Goal: Obtain resource: Obtain resource

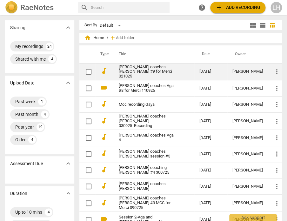
click at [150, 69] on link "[PERSON_NAME] coaches [PERSON_NAME] #9 for Merci 021025" at bounding box center [148, 72] width 58 height 14
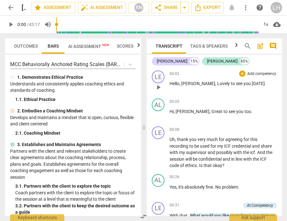
click at [184, 84] on span "[PERSON_NAME]" at bounding box center [198, 83] width 34 height 5
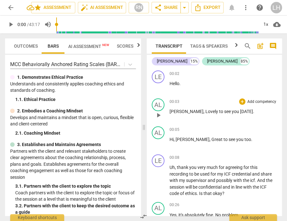
click at [171, 112] on span "[PERSON_NAME]" at bounding box center [187, 111] width 34 height 5
click at [163, 62] on div "[PERSON_NAME]" at bounding box center [172, 61] width 30 height 6
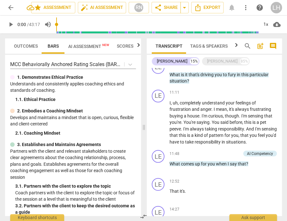
scroll to position [243, 0]
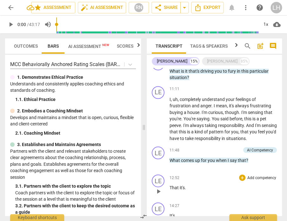
click at [170, 158] on span "What" at bounding box center [175, 160] width 11 height 5
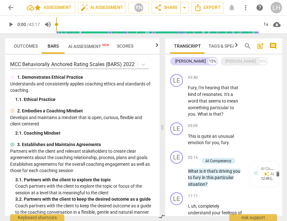
scroll to position [439, 0]
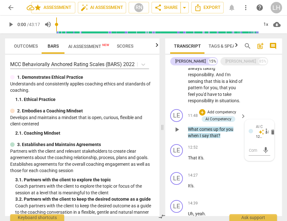
click at [188, 127] on span "What" at bounding box center [193, 129] width 11 height 5
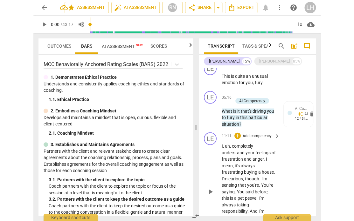
scroll to position [299, 0]
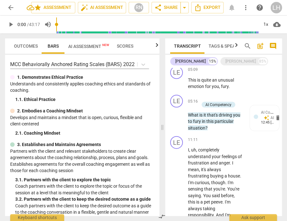
drag, startPoint x: 160, startPoint y: 176, endPoint x: 124, endPoint y: 173, distance: 36.3
click at [124, 175] on div "Outcomes Bars AI Assessment New Scores MCC Behaviorally Anchored Rating Scales …" at bounding box center [81, 127] width 162 height 188
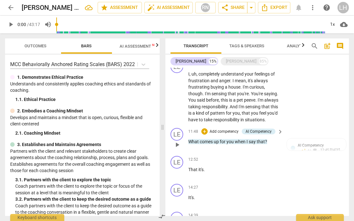
scroll to position [271, 0]
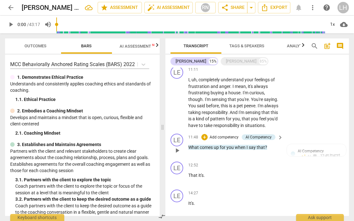
click at [188, 150] on span "What" at bounding box center [193, 147] width 11 height 5
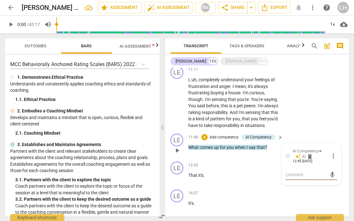
click at [188, 150] on span "What" at bounding box center [193, 147] width 11 height 5
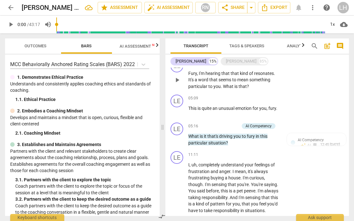
scroll to position [183, 0]
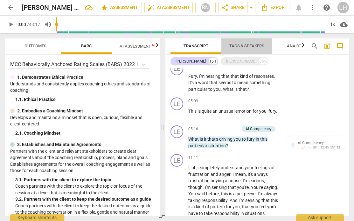
click at [243, 44] on span "Tags & Speakers" at bounding box center [246, 46] width 35 height 5
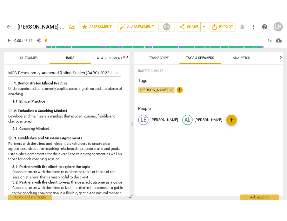
scroll to position [0, 0]
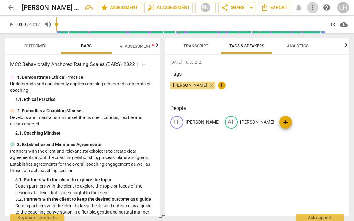
click at [287, 8] on span "more_vert" at bounding box center [312, 8] width 8 height 8
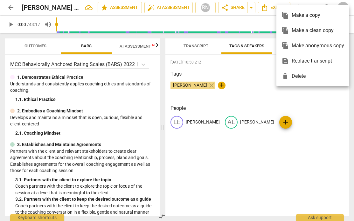
click at [287, 8] on div "file_copy Make a copy" at bounding box center [312, 15] width 63 height 15
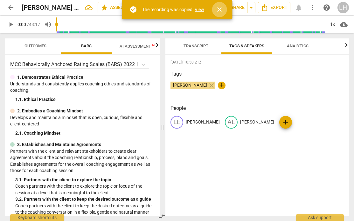
click at [221, 8] on span "close" at bounding box center [219, 10] width 8 height 8
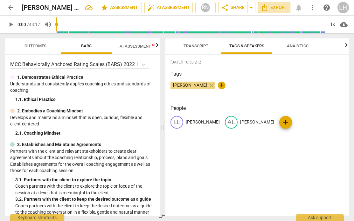
click at [281, 10] on span "Export" at bounding box center [273, 8] width 27 height 8
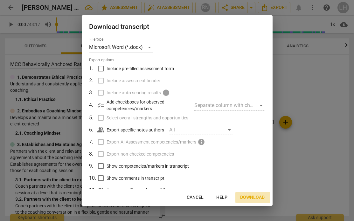
click at [250, 199] on span "Download" at bounding box center [252, 197] width 24 height 6
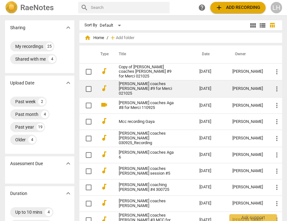
click at [132, 89] on link "[PERSON_NAME] coaches [PERSON_NAME] #9 for Merci 021025" at bounding box center [148, 89] width 58 height 14
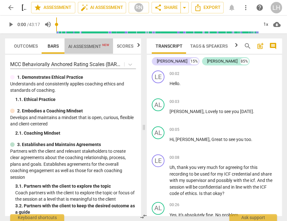
click at [90, 44] on span "AI Assessment New" at bounding box center [88, 46] width 41 height 5
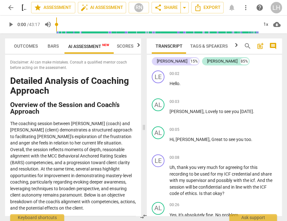
click at [10, 10] on span "arrow_back" at bounding box center [11, 8] width 8 height 8
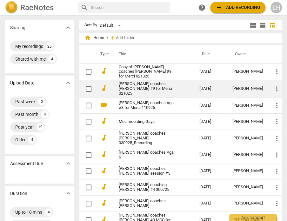
click at [159, 88] on link "[PERSON_NAME] coaches [PERSON_NAME] #9 for Merci 021025" at bounding box center [148, 89] width 58 height 14
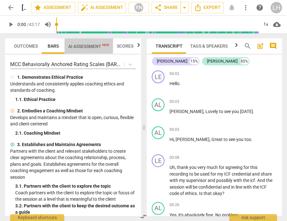
click at [85, 45] on span "AI Assessment New" at bounding box center [88, 46] width 41 height 5
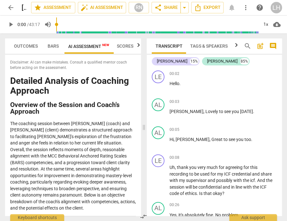
click at [141, 64] on div "Outcomes Bars AI Assessment New Scores Disclaimer: AI can make mistakes. Consul…" at bounding box center [72, 127] width 144 height 188
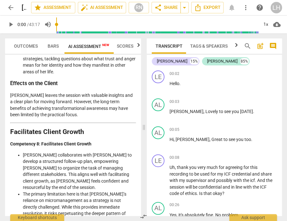
scroll to position [1554, 0]
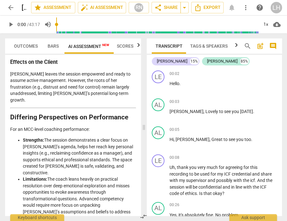
drag, startPoint x: 27, startPoint y: 207, endPoint x: 7, endPoint y: 112, distance: 97.3
click at [7, 113] on div "Disclaimer: AI can make mistakes. Consult a qualified mentor coach before actin…" at bounding box center [73, 135] width 136 height 161
copy div "Overall Evaluation [PERSON_NAME] demonstrates solid foundational coaching skill…"
